Goal: Task Accomplishment & Management: Use online tool/utility

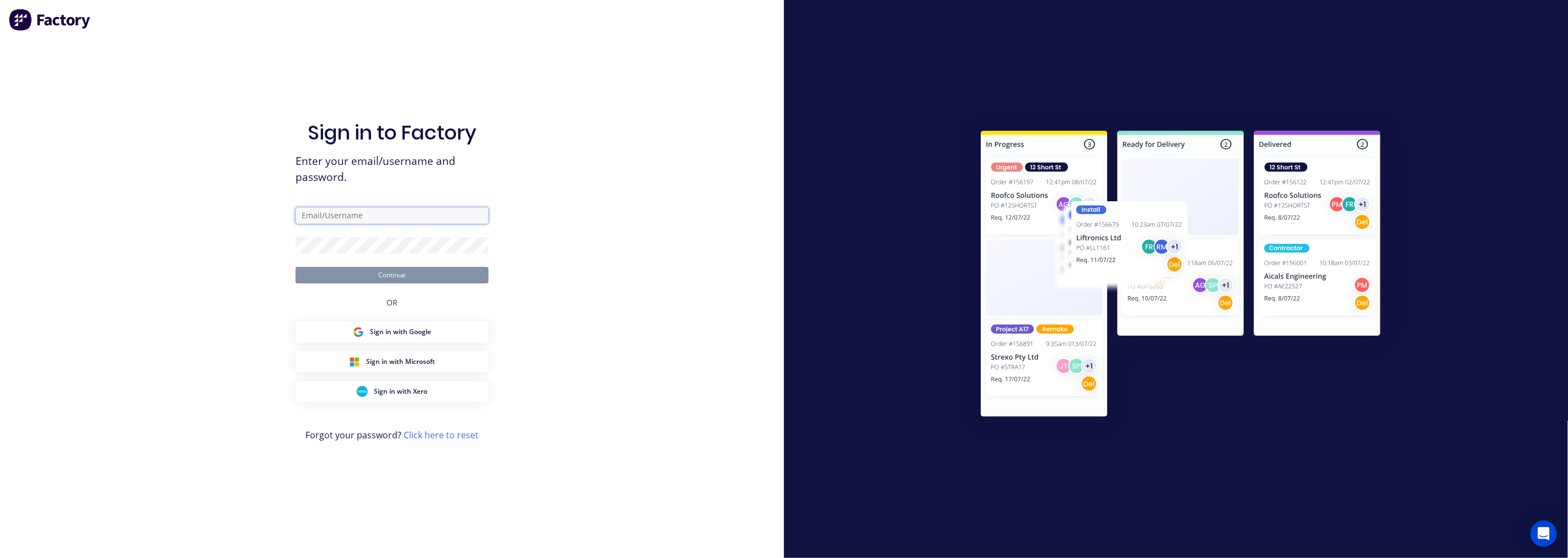
type input "[PERSON_NAME][EMAIL_ADDRESS][DOMAIN_NAME]"
click at [418, 278] on button "Continue" at bounding box center [392, 275] width 193 height 17
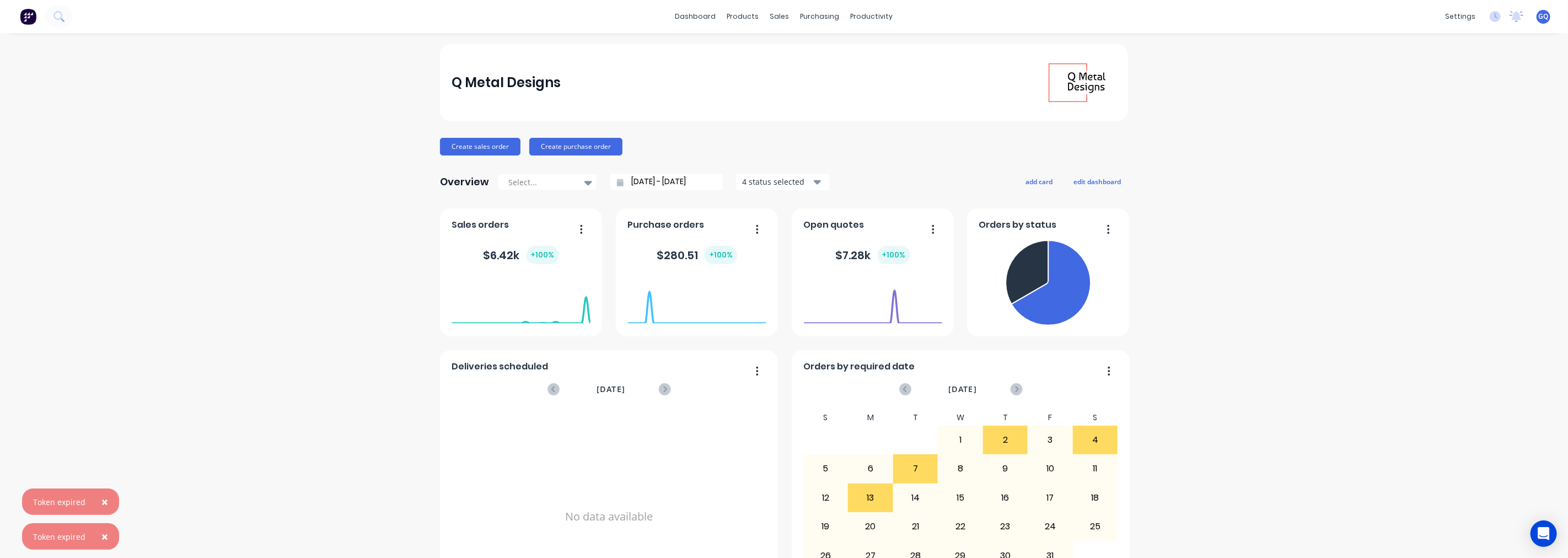
click at [66, 500] on div "Token expired" at bounding box center [59, 502] width 52 height 12
click at [107, 500] on button "×" at bounding box center [105, 502] width 29 height 26
click at [104, 540] on span "×" at bounding box center [105, 536] width 7 height 15
click at [1512, 14] on icon at bounding box center [1516, 15] width 10 height 9
click at [1329, 337] on div "Q Metal Designs Create sales order Create purchase order Overview Select... [DA…" at bounding box center [784, 332] width 1568 height 575
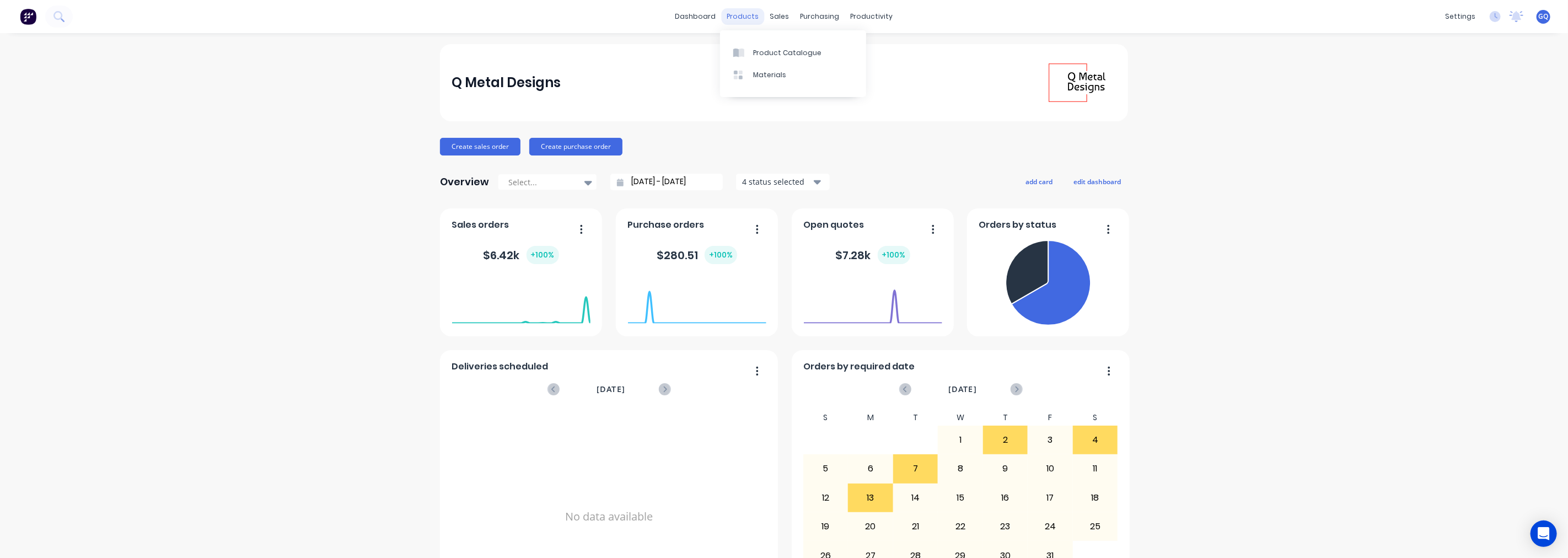
click at [748, 17] on div "products" at bounding box center [743, 17] width 43 height 17
click at [786, 53] on div "Product Catalogue" at bounding box center [787, 53] width 68 height 10
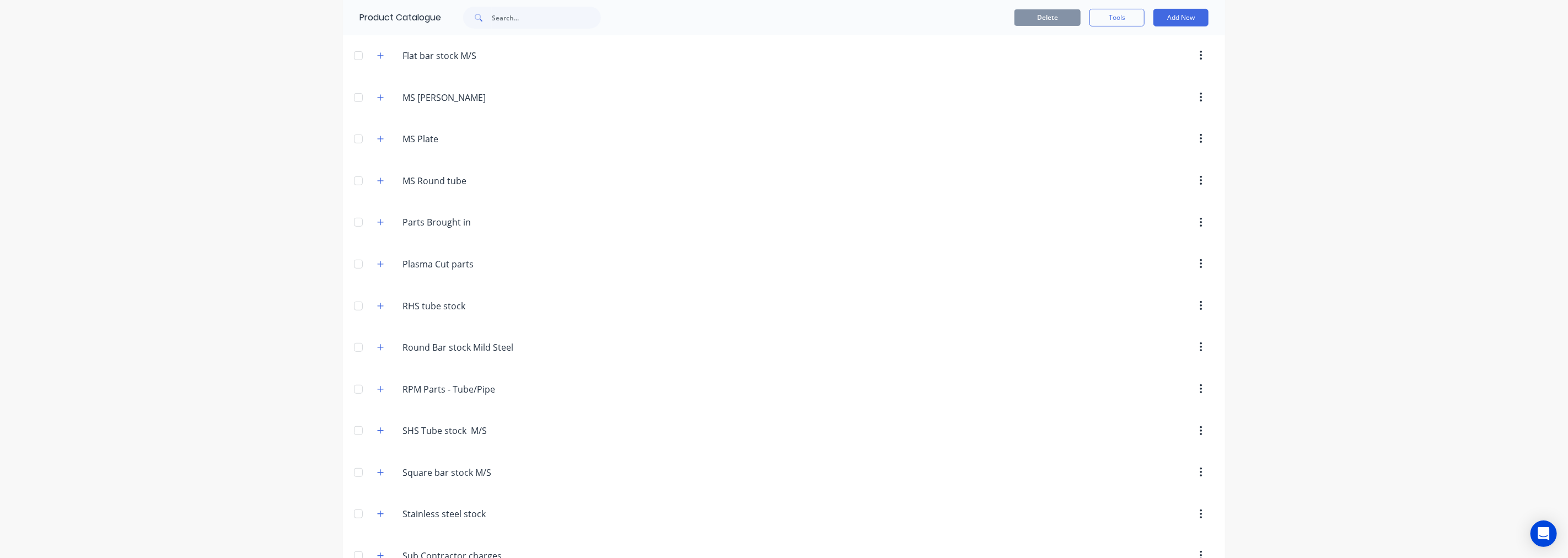
scroll to position [487, 0]
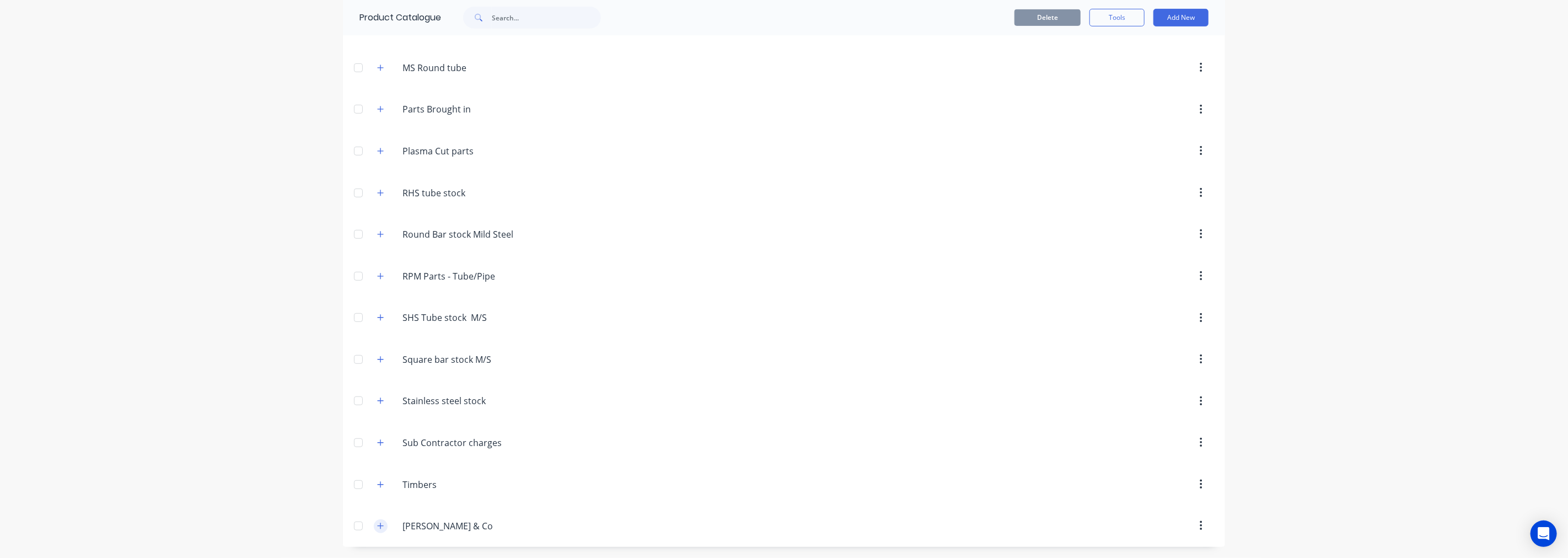
click at [379, 528] on button "button" at bounding box center [381, 526] width 14 height 14
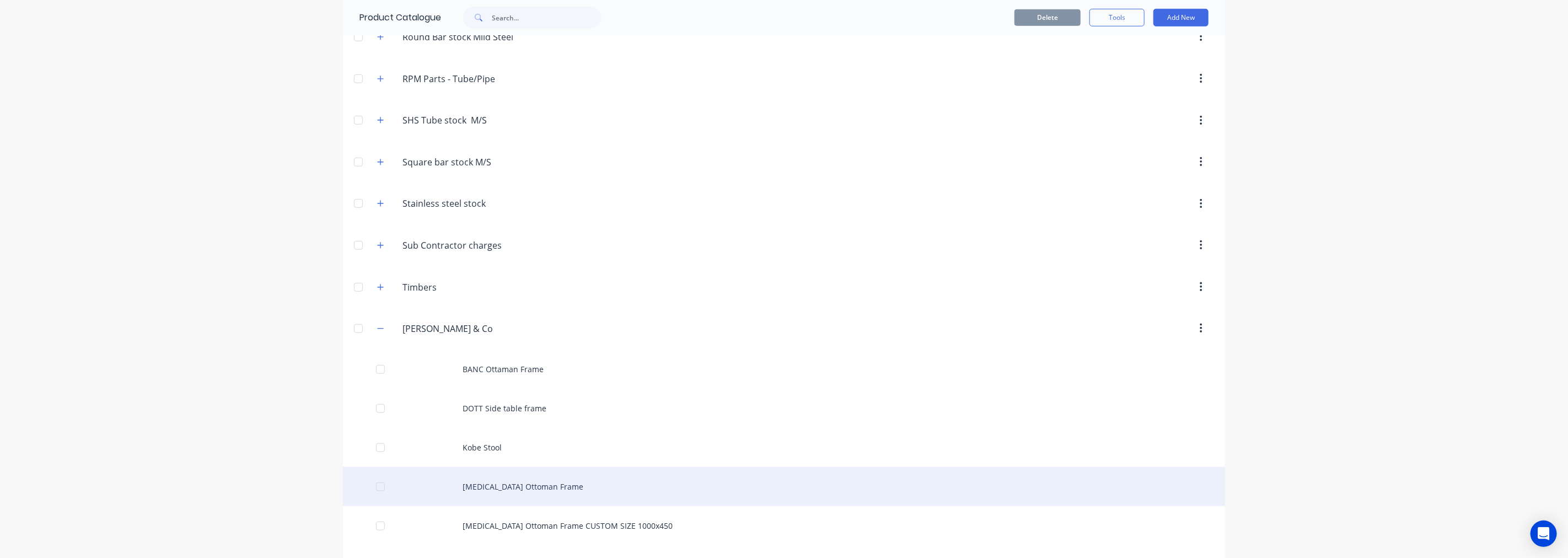
scroll to position [722, 0]
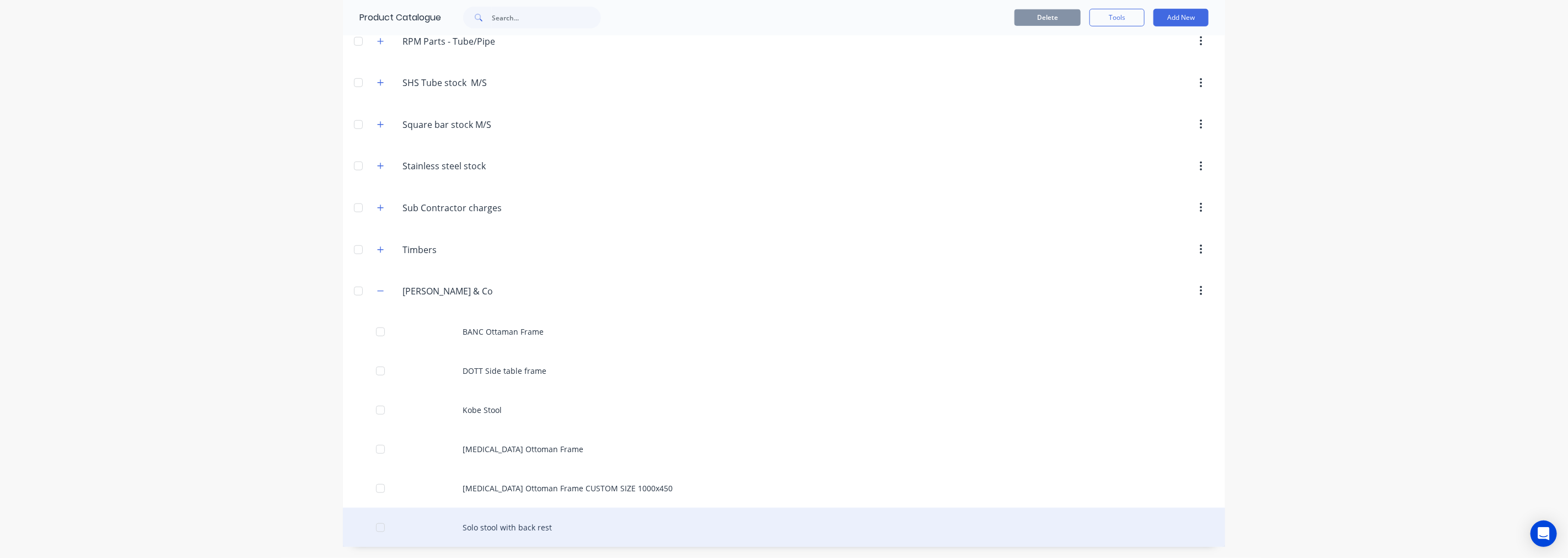
click at [518, 527] on div "Solo stool with back rest" at bounding box center [784, 527] width 882 height 39
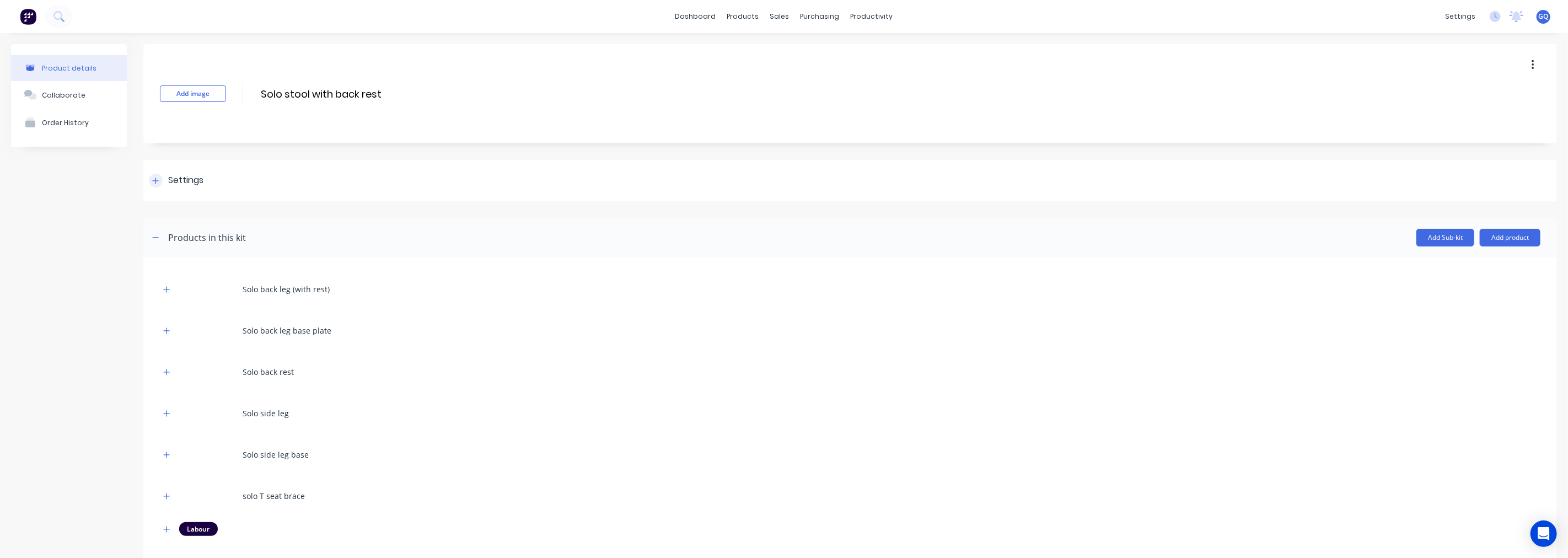
click at [156, 175] on div at bounding box center [156, 180] width 14 height 14
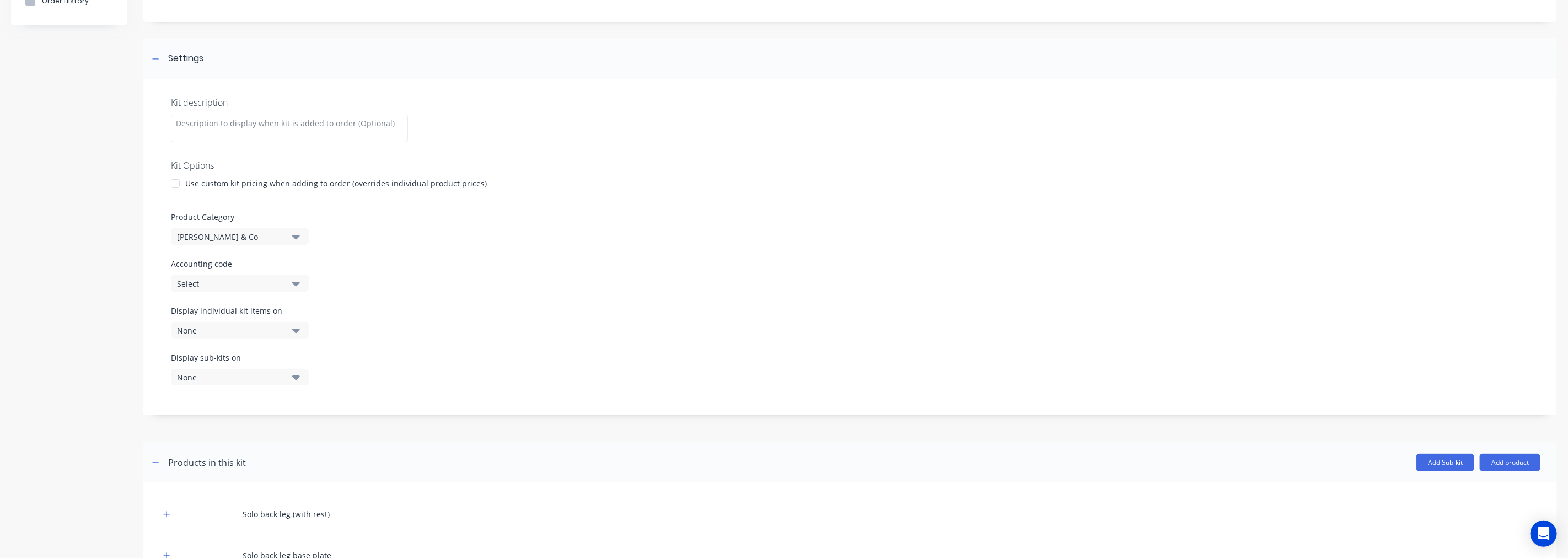
scroll to position [122, 0]
click at [290, 331] on button "None" at bounding box center [240, 330] width 138 height 17
click at [312, 380] on div "button" at bounding box center [318, 379] width 22 height 22
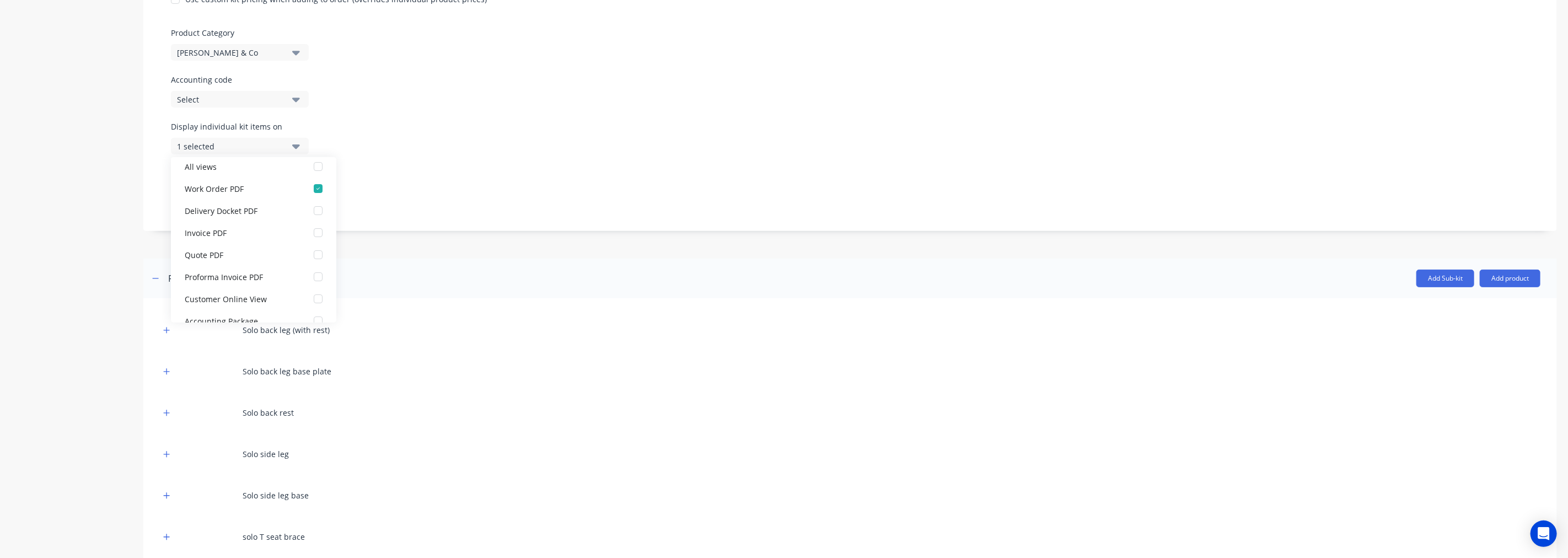
scroll to position [22, 0]
click at [357, 344] on div "Solo back leg (with rest)" at bounding box center [850, 330] width 1381 height 30
click at [301, 195] on button "None" at bounding box center [240, 193] width 138 height 17
click at [313, 239] on div "button" at bounding box center [318, 242] width 22 height 22
click at [542, 177] on div "Display sub-kits on 1 selected" at bounding box center [850, 191] width 1359 height 47
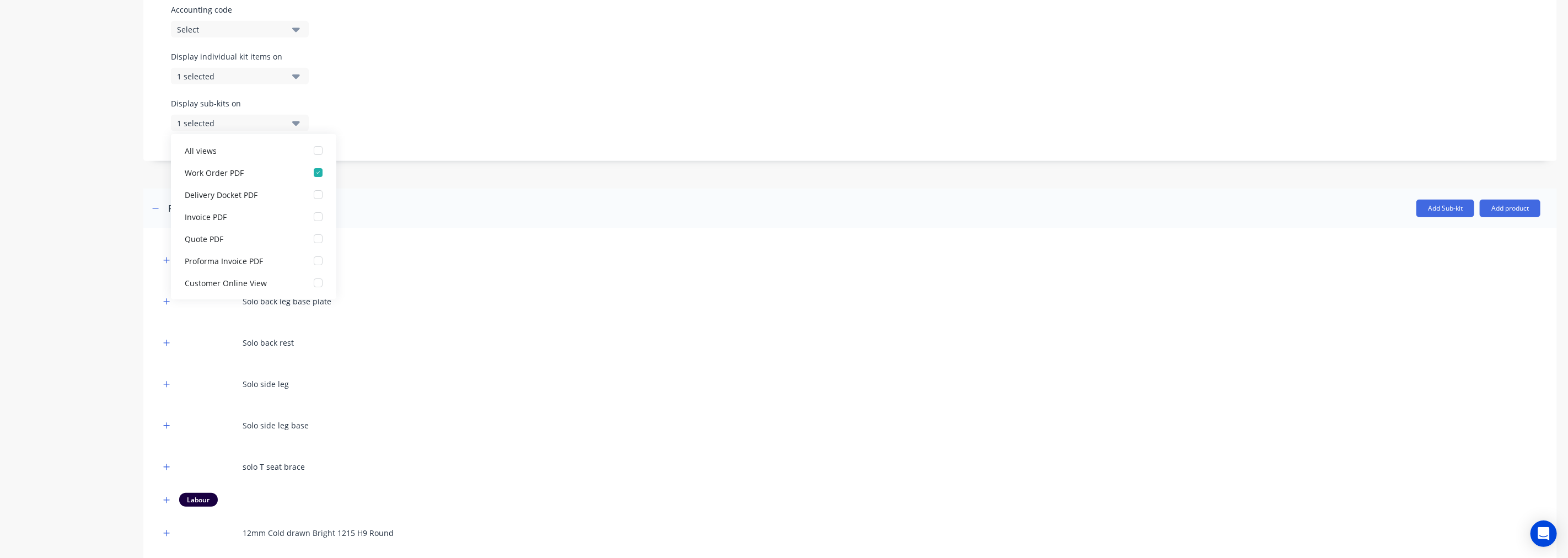
scroll to position [532, 0]
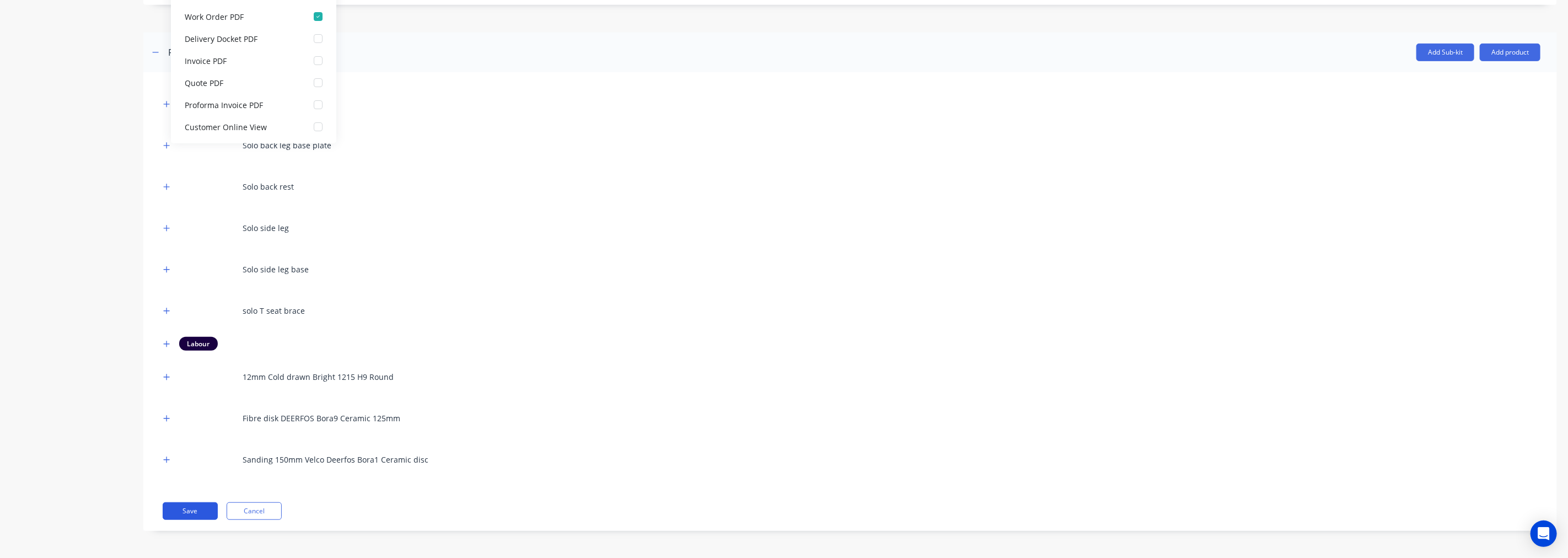
click at [197, 505] on button "Save" at bounding box center [190, 511] width 55 height 18
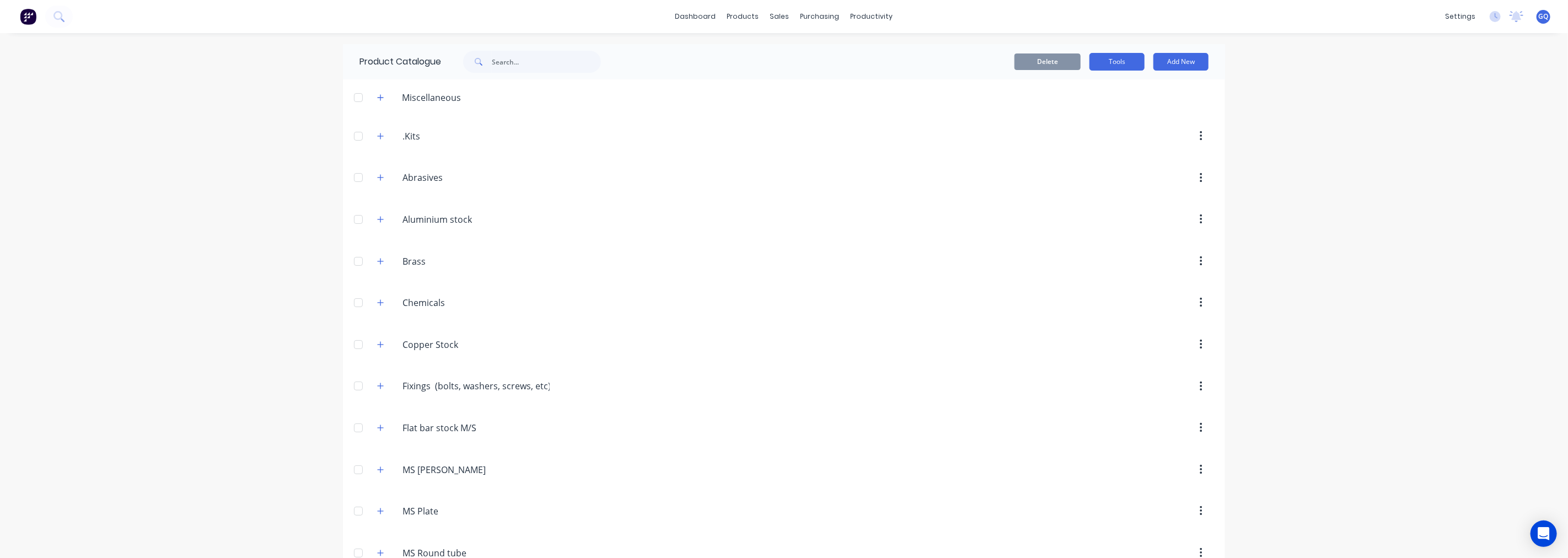
click at [1114, 65] on button "Tools" at bounding box center [1117, 62] width 55 height 18
